Goal: Task Accomplishment & Management: Complete application form

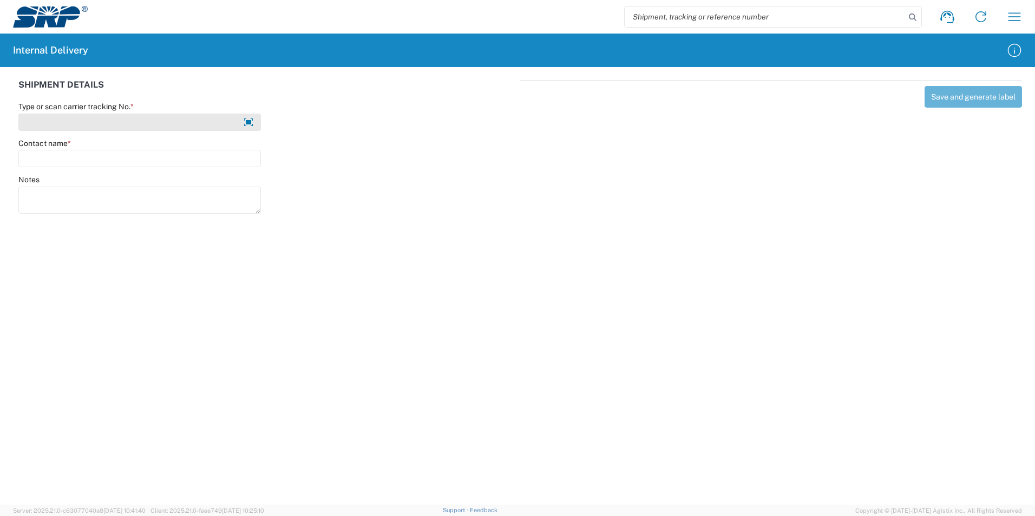
click at [95, 117] on input "Type or scan carrier tracking No. *" at bounding box center [139, 122] width 242 height 17
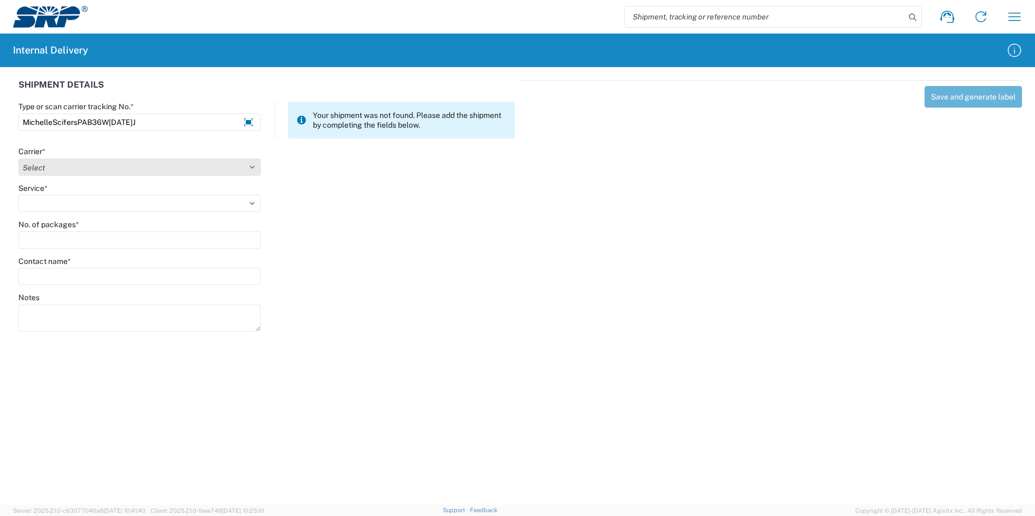
type input "MichelleScifersPAB36W[DATE]J"
click at [253, 165] on select "Select Amazon Logistics ATI Trucking BC Dimerco Logistics Empire Southwest FedE…" at bounding box center [139, 167] width 242 height 17
select select "18713"
click at [18, 159] on select "Select Amazon Logistics ATI Trucking BC Dimerco Logistics Empire Southwest FedE…" at bounding box center [139, 167] width 242 height 17
click at [58, 199] on select "Select Ground Inter-Office" at bounding box center [139, 203] width 242 height 17
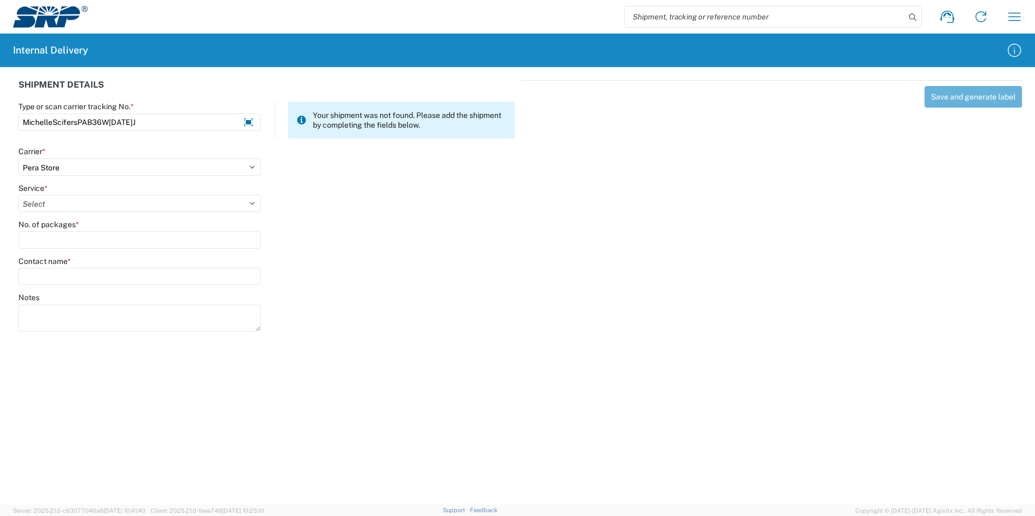
select select "35763"
click at [18, 195] on select "Select Ground Inter-Office" at bounding box center [139, 203] width 242 height 17
click at [56, 239] on input "No. of packages *" at bounding box center [139, 240] width 242 height 17
type input "1"
type input "[PERSON_NAME]"
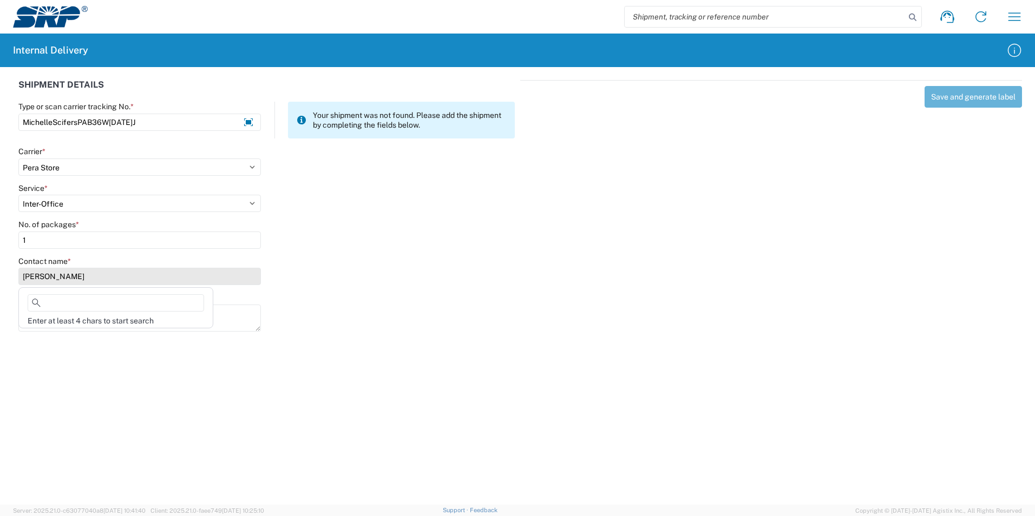
click at [90, 278] on input "[PERSON_NAME]" at bounding box center [139, 276] width 242 height 17
drag, startPoint x: 89, startPoint y: 275, endPoint x: -2, endPoint y: 261, distance: 92.5
click at [0, 261] on html "Shipment request Shipment tracking Internal delivery Transit update My profile …" at bounding box center [517, 258] width 1035 height 516
drag, startPoint x: 83, startPoint y: 277, endPoint x: -2, endPoint y: 262, distance: 86.2
click at [0, 262] on html "Shipment request Shipment tracking Internal delivery Transit update My profile …" at bounding box center [517, 258] width 1035 height 516
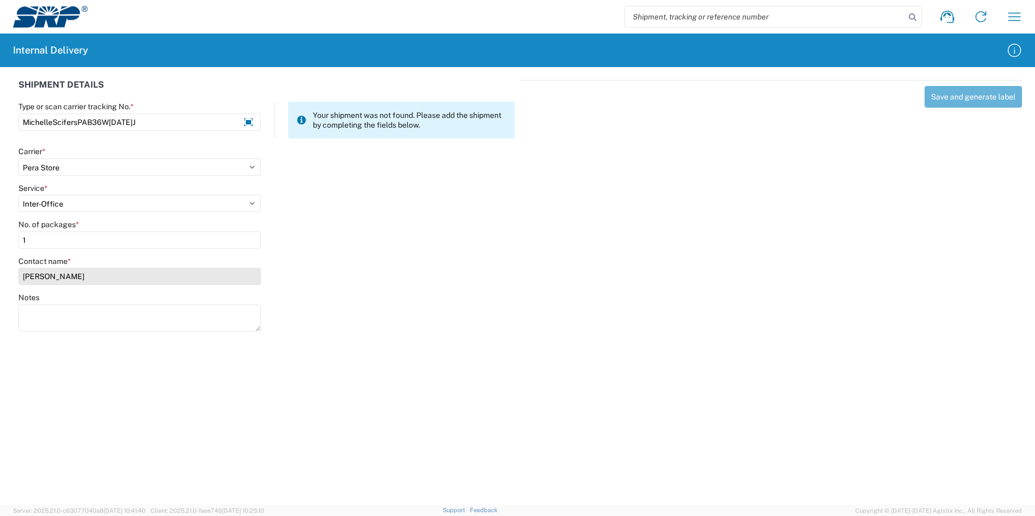
click at [86, 280] on input "[PERSON_NAME]" at bounding box center [139, 276] width 242 height 17
click at [86, 276] on input "[PERSON_NAME]" at bounding box center [139, 276] width 242 height 17
drag, startPoint x: 86, startPoint y: 276, endPoint x: -2, endPoint y: 257, distance: 90.2
click at [0, 257] on html "Shipment request Shipment tracking Internal delivery Transit update My profile …" at bounding box center [517, 258] width 1035 height 516
click at [52, 271] on input "[PERSON_NAME]" at bounding box center [139, 276] width 242 height 17
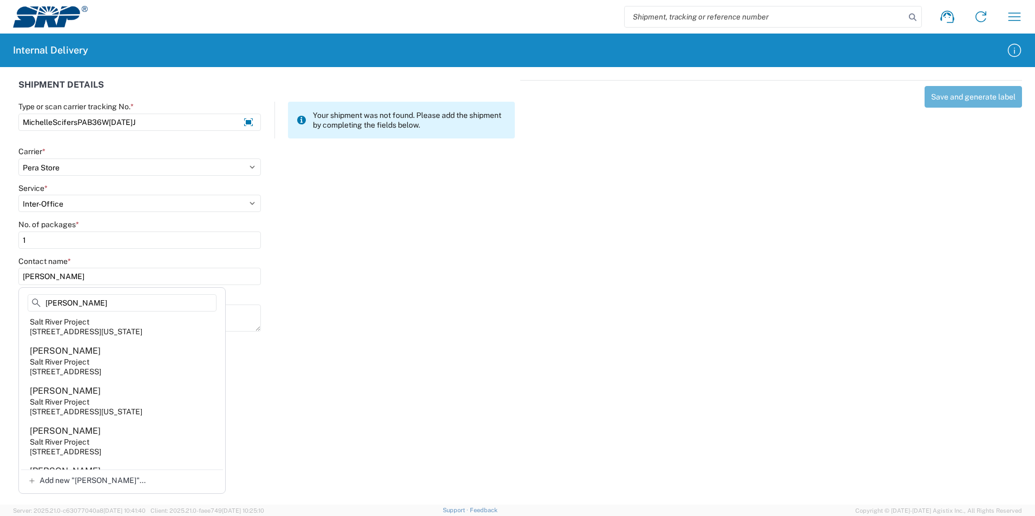
scroll to position [207, 0]
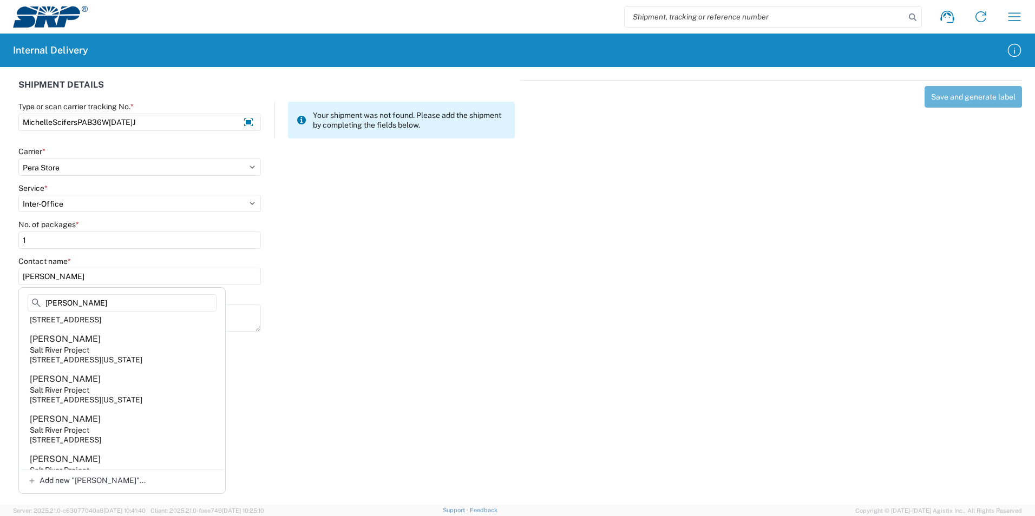
type input "[PERSON_NAME]"
click at [96, 435] on agx-address-suggestion-item "[PERSON_NAME] Salt River Project [STREET_ADDRESS]" at bounding box center [122, 429] width 202 height 40
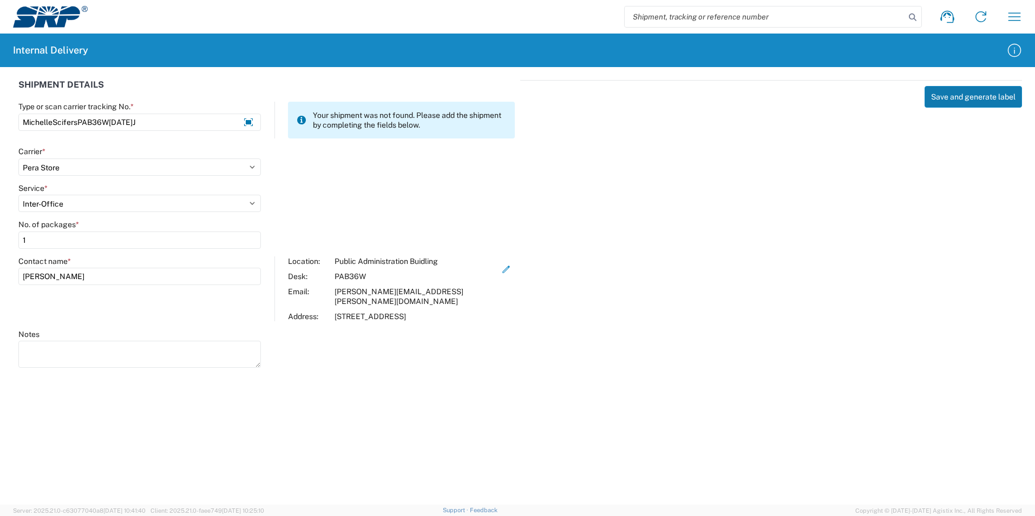
click at [968, 101] on button "Save and generate label" at bounding box center [972, 97] width 97 height 22
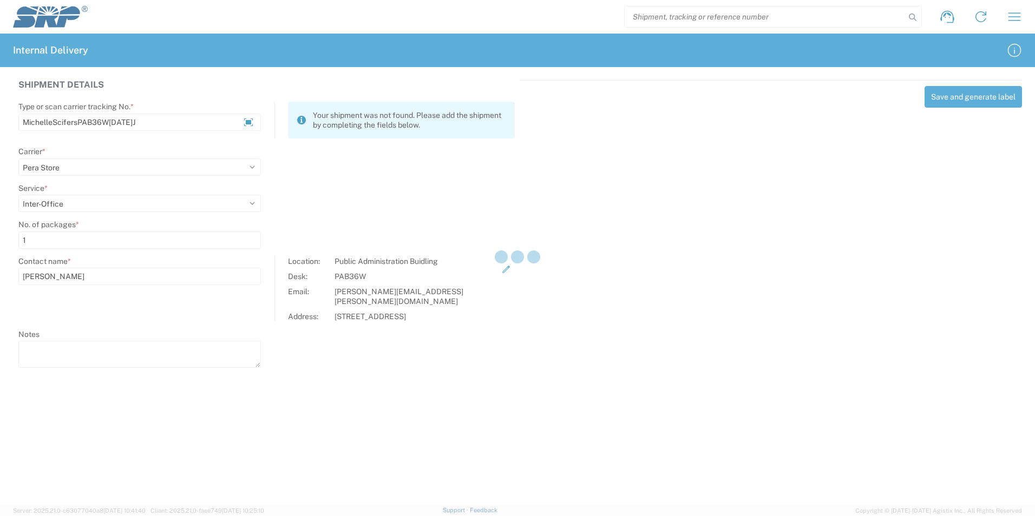
select select
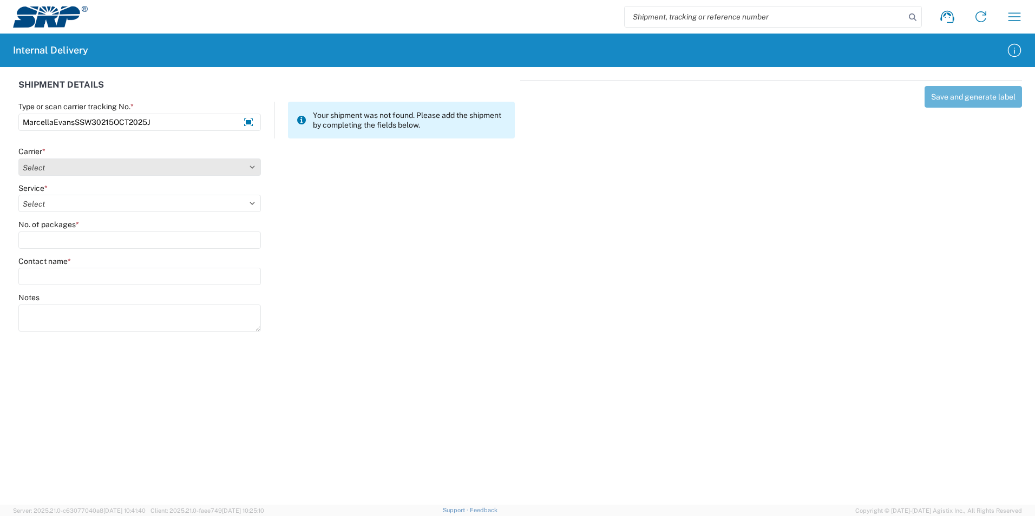
type input "MarcellaEvansSSW30215OCT2025J"
click at [253, 161] on select "Select Amazon Logistics ATI Trucking BC Dimerco Logistics Empire Southwest FedE…" at bounding box center [139, 167] width 242 height 17
select select "18713"
click at [18, 159] on select "Select Amazon Logistics ATI Trucking BC Dimerco Logistics Empire Southwest FedE…" at bounding box center [139, 167] width 242 height 17
click at [36, 205] on select "Select Ground Inter-Office" at bounding box center [139, 203] width 242 height 17
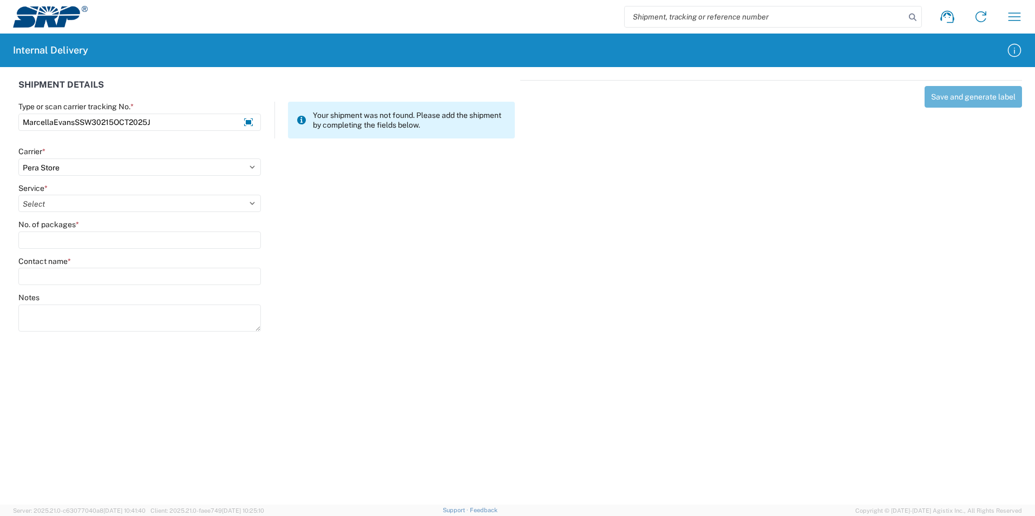
select select "35763"
click at [18, 195] on select "Select Ground Inter-Office" at bounding box center [139, 203] width 242 height 17
click at [50, 235] on input "No. of packages *" at bounding box center [139, 240] width 242 height 17
type input "1"
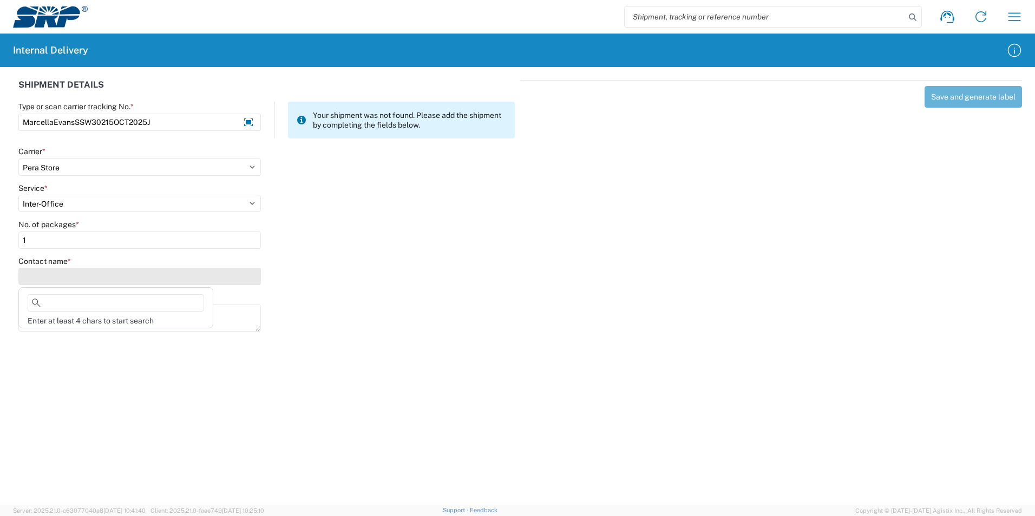
click at [45, 271] on input "Contact name *" at bounding box center [139, 276] width 242 height 17
type input "[PERSON_NAME]"
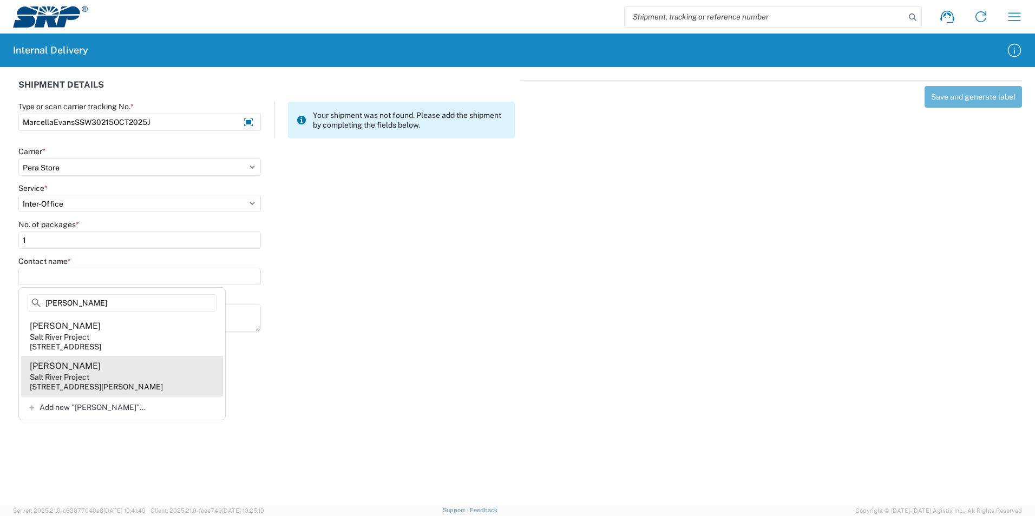
click at [55, 371] on div "[PERSON_NAME]" at bounding box center [65, 366] width 71 height 12
type input "[PERSON_NAME]"
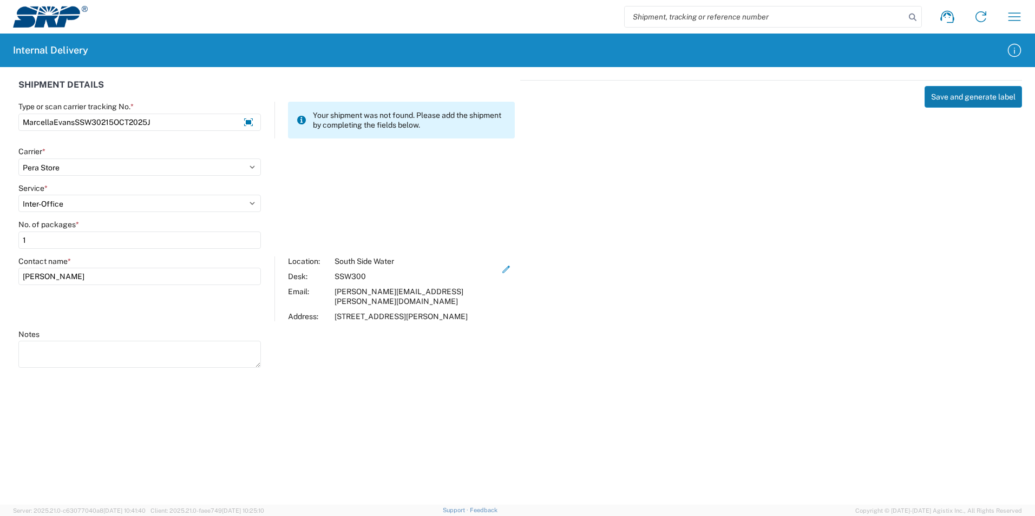
click at [960, 96] on button "Save and generate label" at bounding box center [972, 97] width 97 height 22
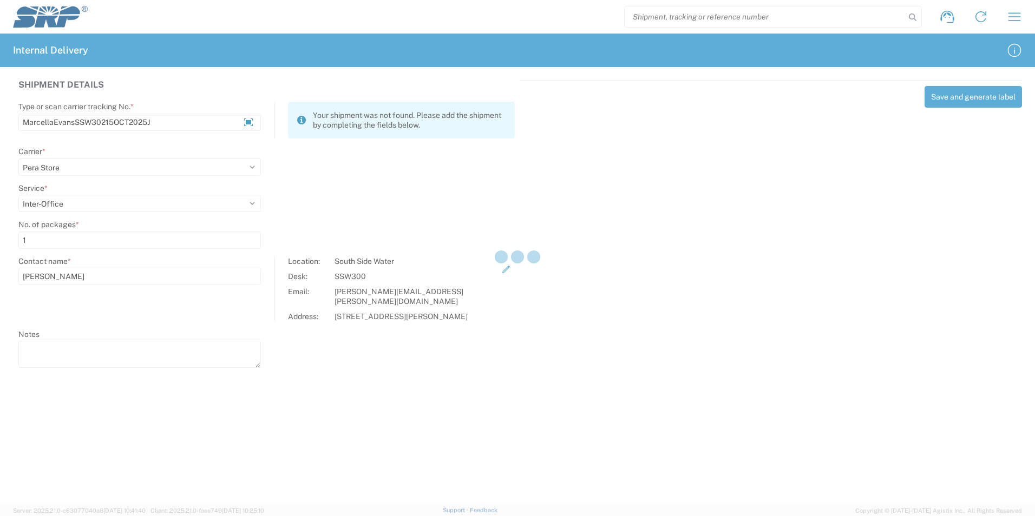
select select
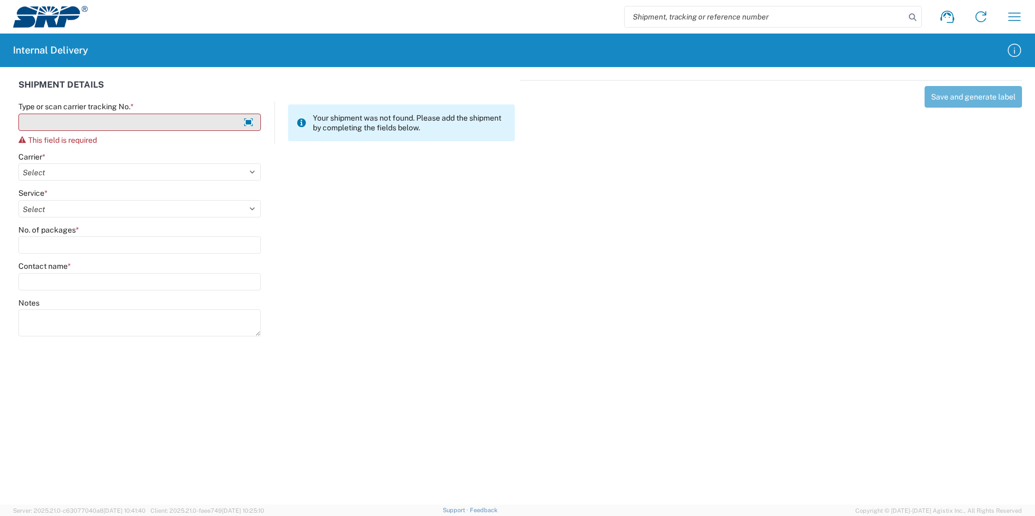
click at [58, 120] on input "Type or scan carrier tracking No. *" at bounding box center [139, 122] width 242 height 17
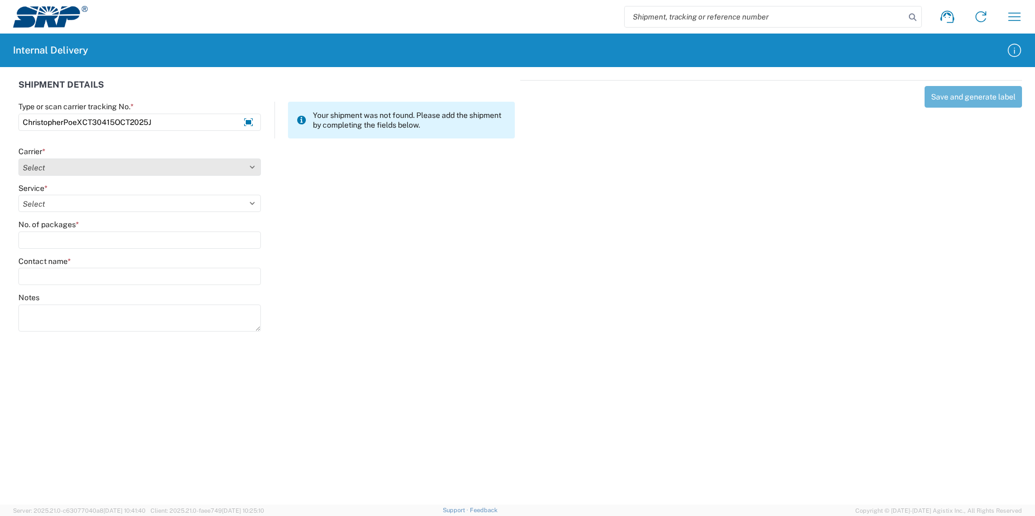
type input "ChristopherPoeXCT30415OCT2025J"
click at [235, 168] on select "Select Amazon Logistics ATI Trucking BC Dimerco Logistics Empire Southwest FedE…" at bounding box center [139, 167] width 242 height 17
select select "18713"
click at [18, 159] on select "Select Amazon Logistics ATI Trucking BC Dimerco Logistics Empire Southwest FedE…" at bounding box center [139, 167] width 242 height 17
click at [74, 208] on select "Select Ground Inter-Office" at bounding box center [139, 203] width 242 height 17
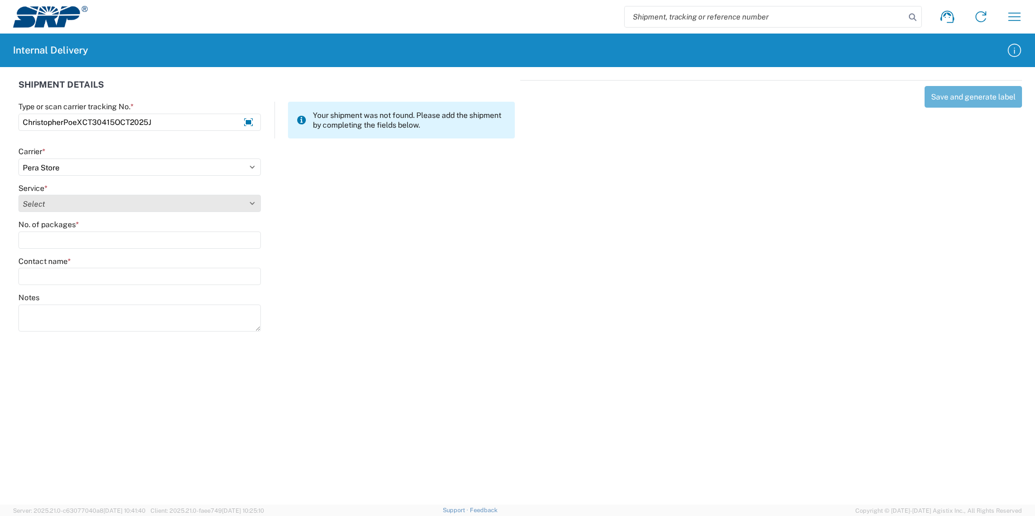
select select "35763"
click at [18, 195] on select "Select Ground Inter-Office" at bounding box center [139, 203] width 242 height 17
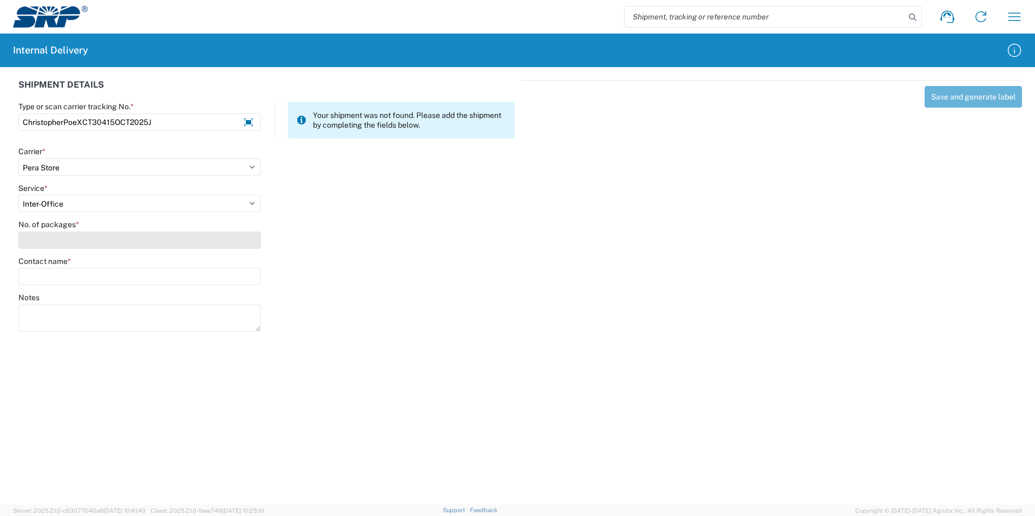
click at [53, 241] on input "No. of packages *" at bounding box center [139, 240] width 242 height 17
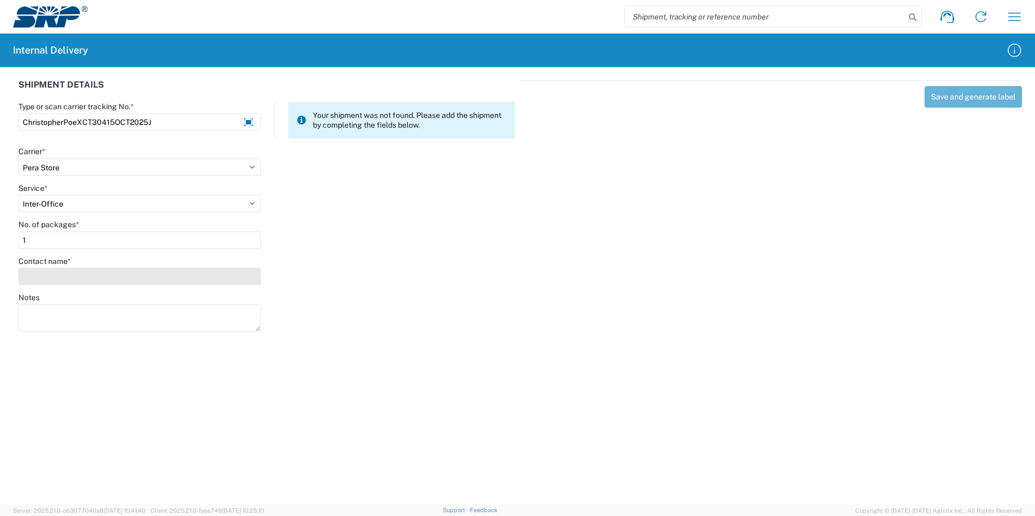
type input "1"
click at [45, 271] on input "Contact name *" at bounding box center [139, 276] width 242 height 17
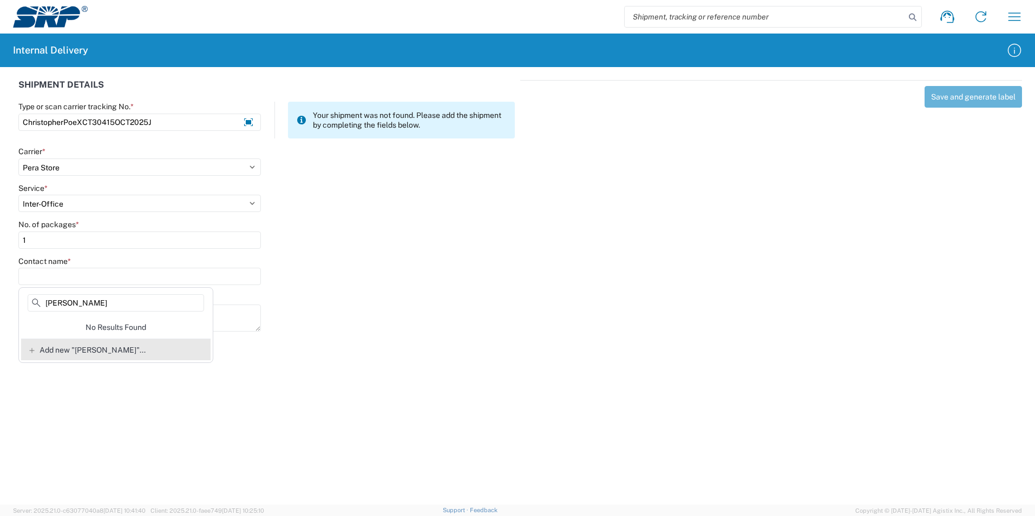
type input "[PERSON_NAME]"
click at [110, 353] on span "Add new "[PERSON_NAME]"..." at bounding box center [93, 350] width 106 height 10
type input "[PERSON_NAME]"
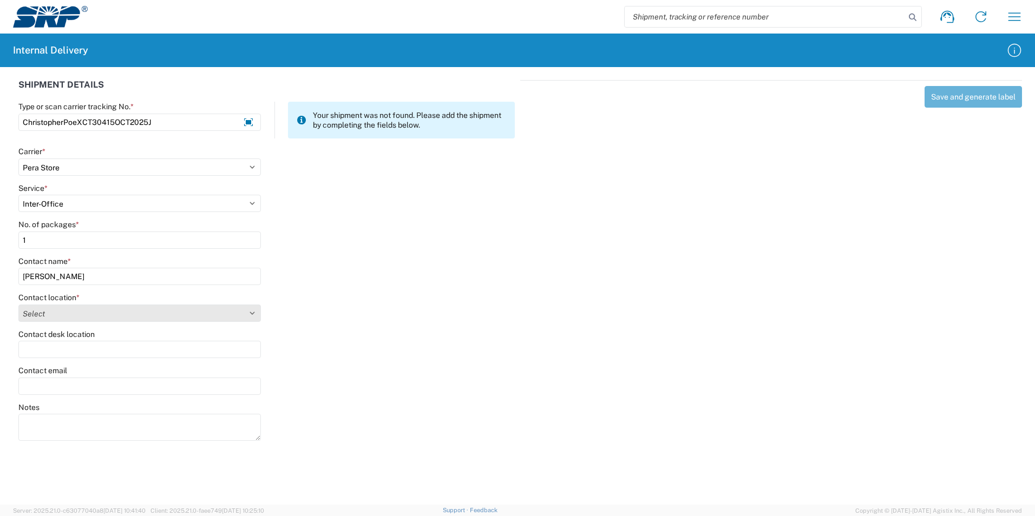
click at [96, 313] on select "Select [GEOGRAPHIC_DATA] Facility 27th [GEOGRAPHIC_DATA] [GEOGRAPHIC_DATA] [PER…" at bounding box center [139, 313] width 242 height 17
select select "54812"
click at [18, 305] on select "Select [GEOGRAPHIC_DATA] Facility 27th [GEOGRAPHIC_DATA] [GEOGRAPHIC_DATA] [PER…" at bounding box center [139, 313] width 242 height 17
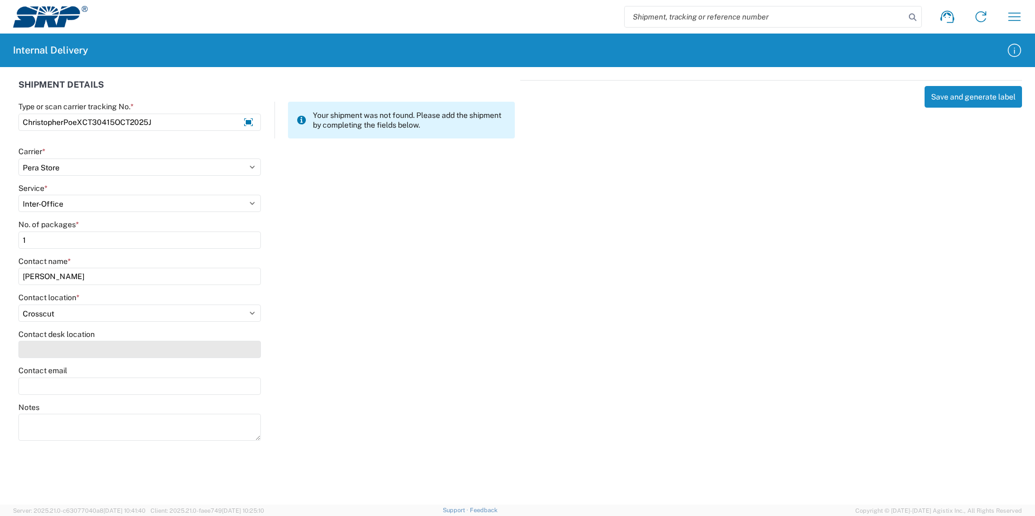
click at [90, 354] on input "Contact desk location" at bounding box center [139, 349] width 242 height 17
type input "XCT304"
click at [63, 391] on input "Contact email" at bounding box center [139, 386] width 242 height 17
type input "[PERSON_NAME][EMAIL_ADDRESS][PERSON_NAME][DOMAIN_NAME]"
click at [342, 442] on div "Notes" at bounding box center [267, 427] width 508 height 49
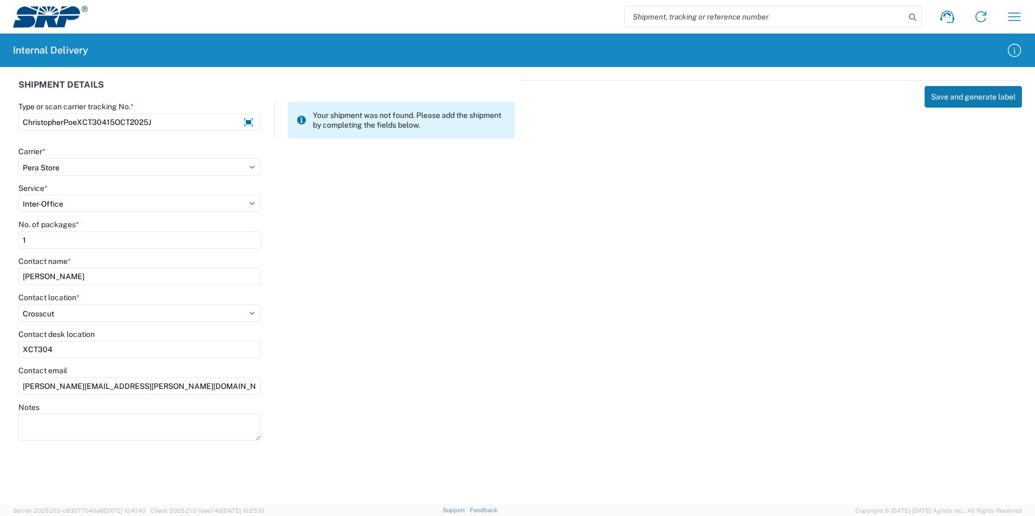
click at [968, 98] on button "Save and generate label" at bounding box center [972, 97] width 97 height 22
select select
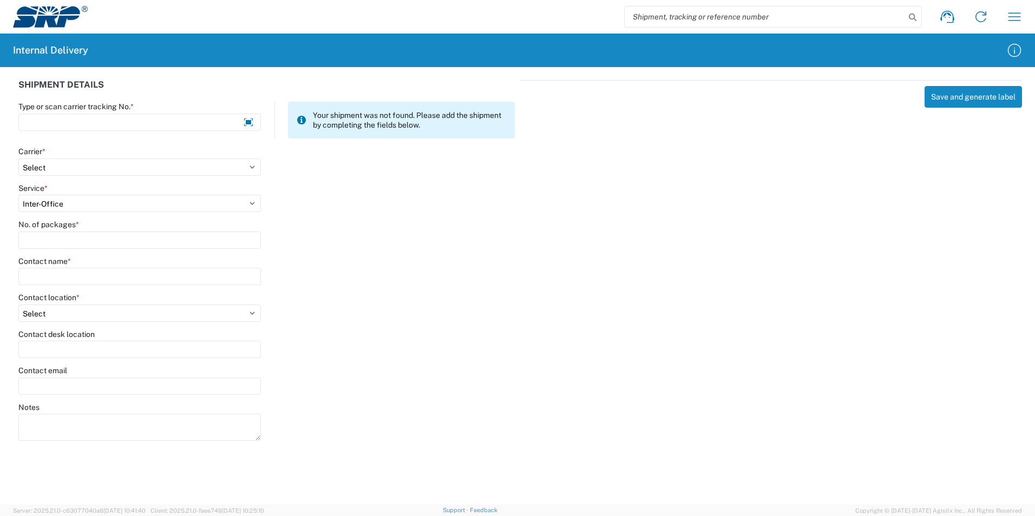
select select
